Goal: Transaction & Acquisition: Purchase product/service

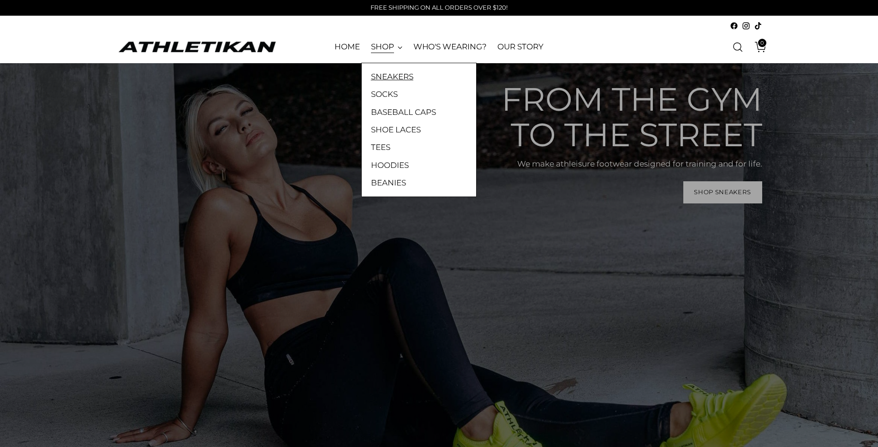
click at [387, 73] on link "SNEAKERS" at bounding box center [419, 77] width 96 height 12
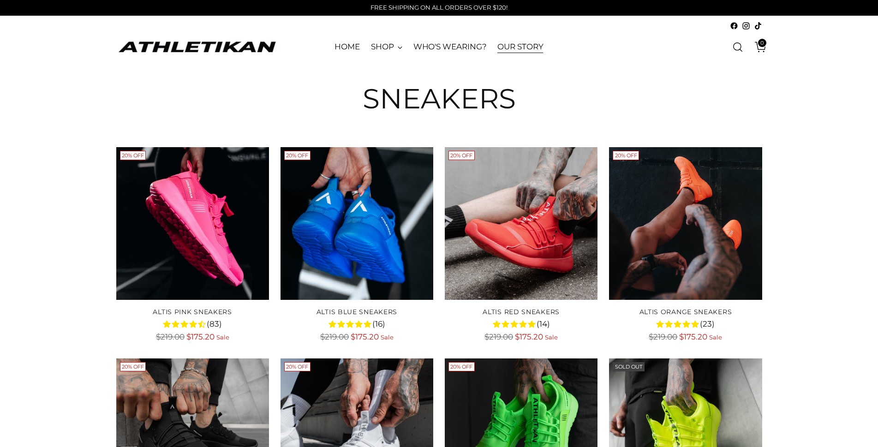
click at [527, 47] on link "OUR STORY" at bounding box center [520, 47] width 46 height 20
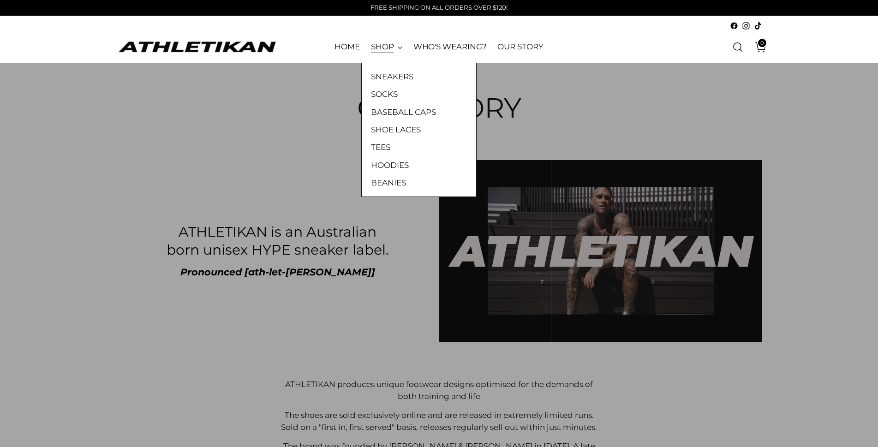
click at [387, 79] on link "SNEAKERS" at bounding box center [419, 77] width 96 height 12
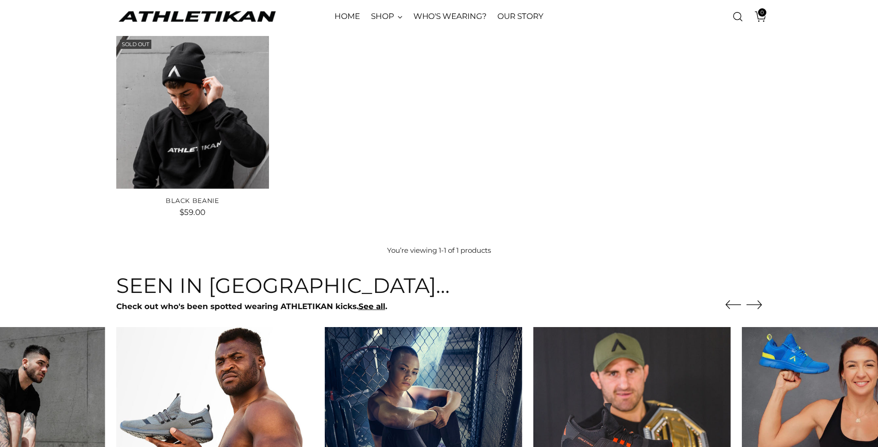
scroll to position [46, 0]
